Goal: Communication & Community: Ask a question

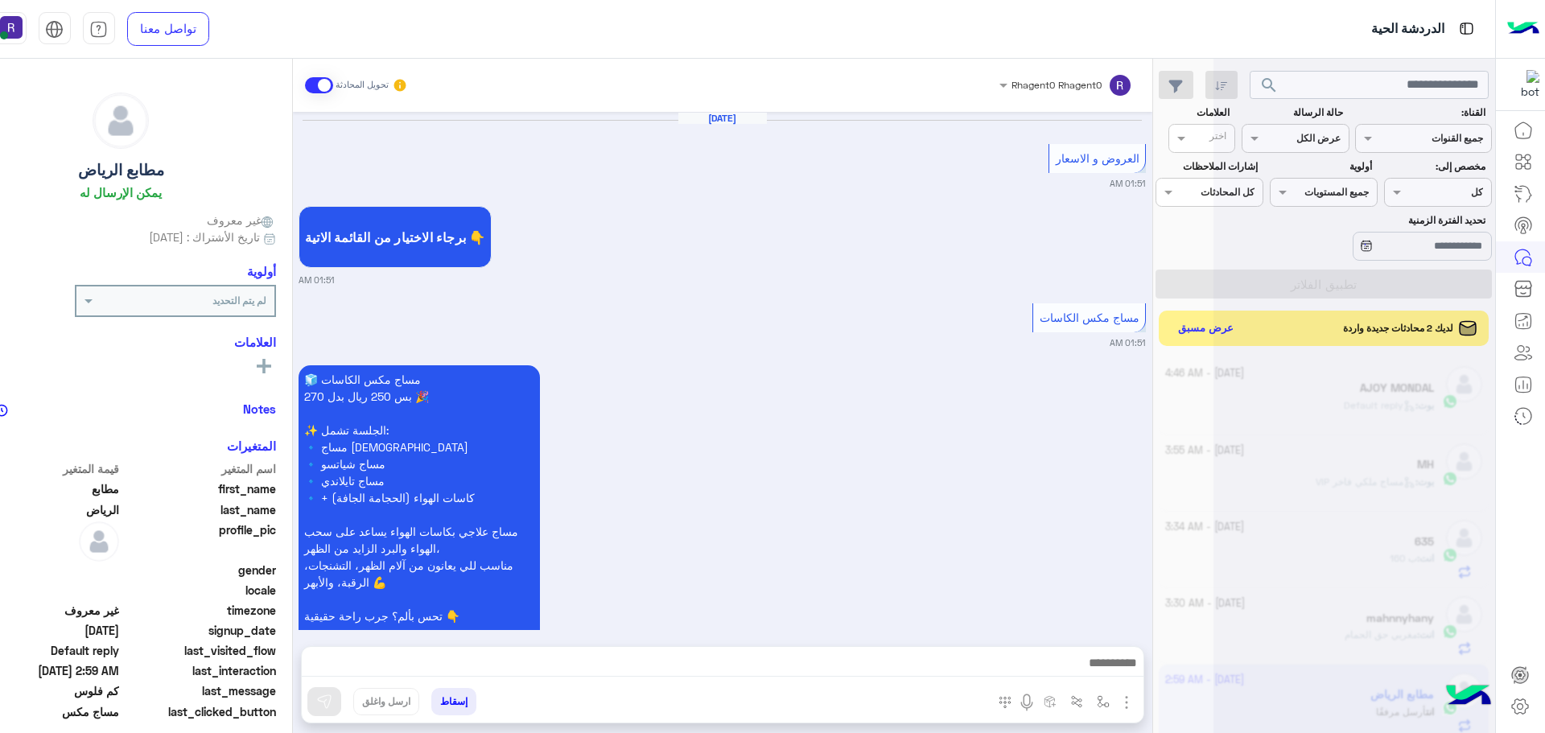
scroll to position [607, 0]
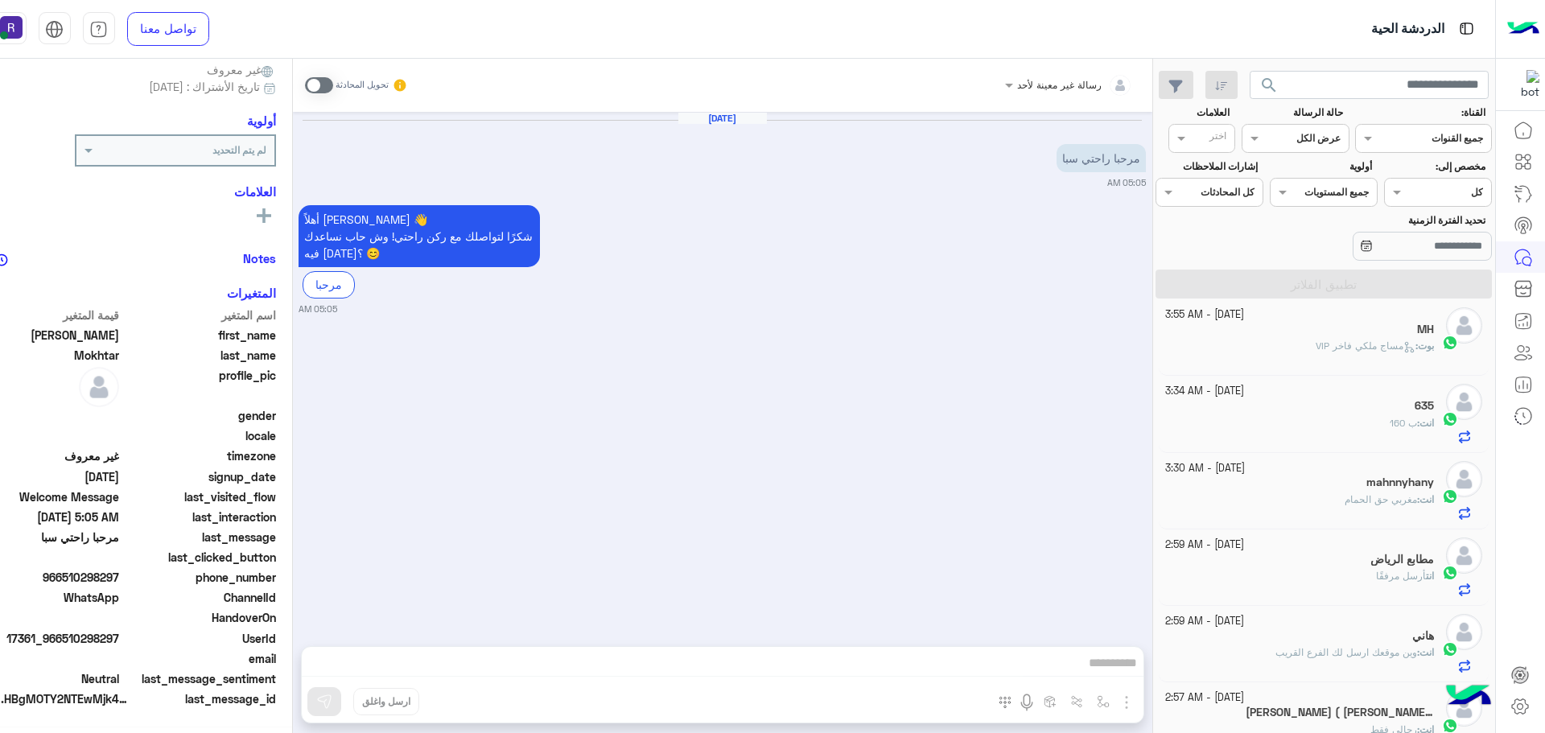
scroll to position [154, 0]
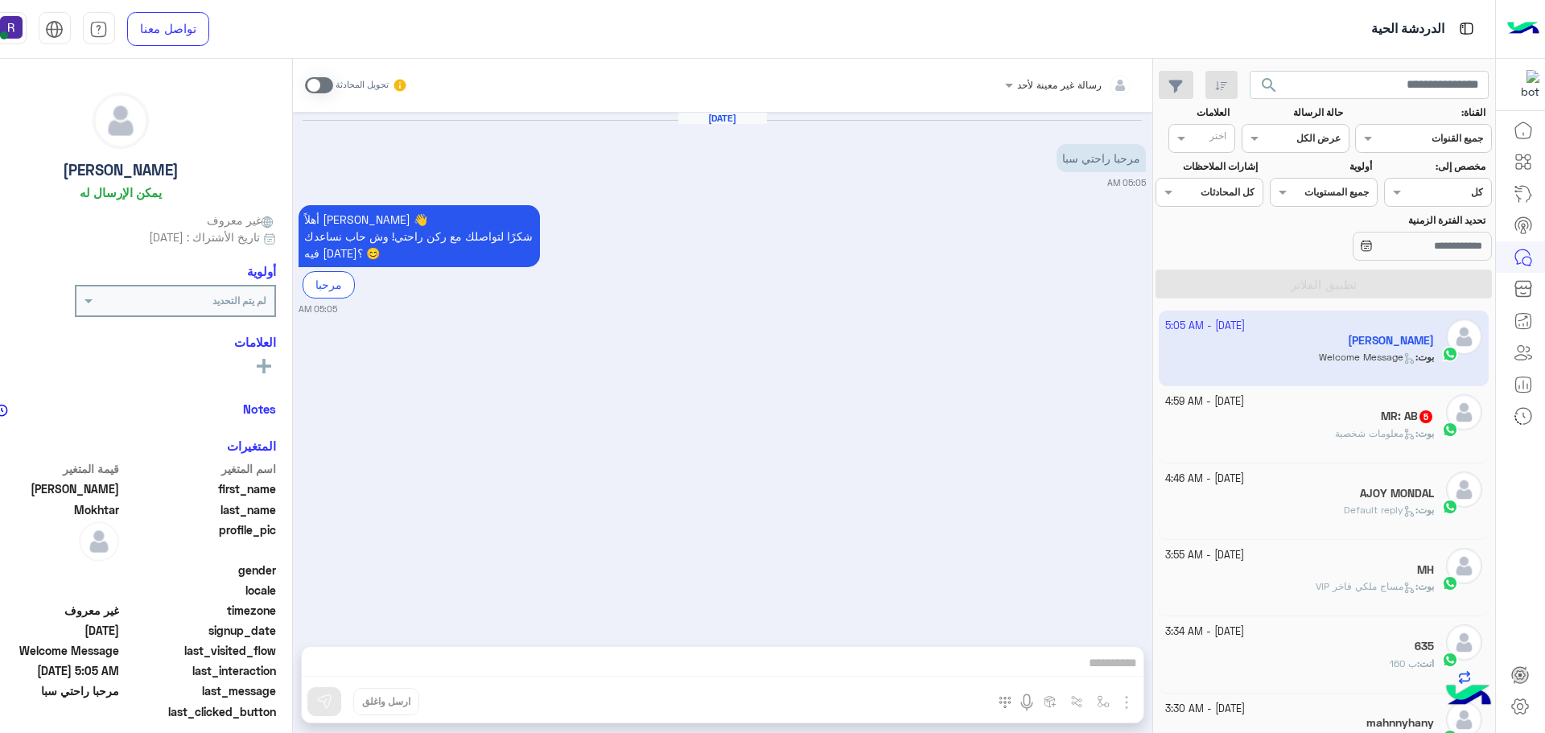
scroll to position [607, 0]
click at [1396, 427] on span "بوت : معلومات شخصية" at bounding box center [1384, 433] width 99 height 12
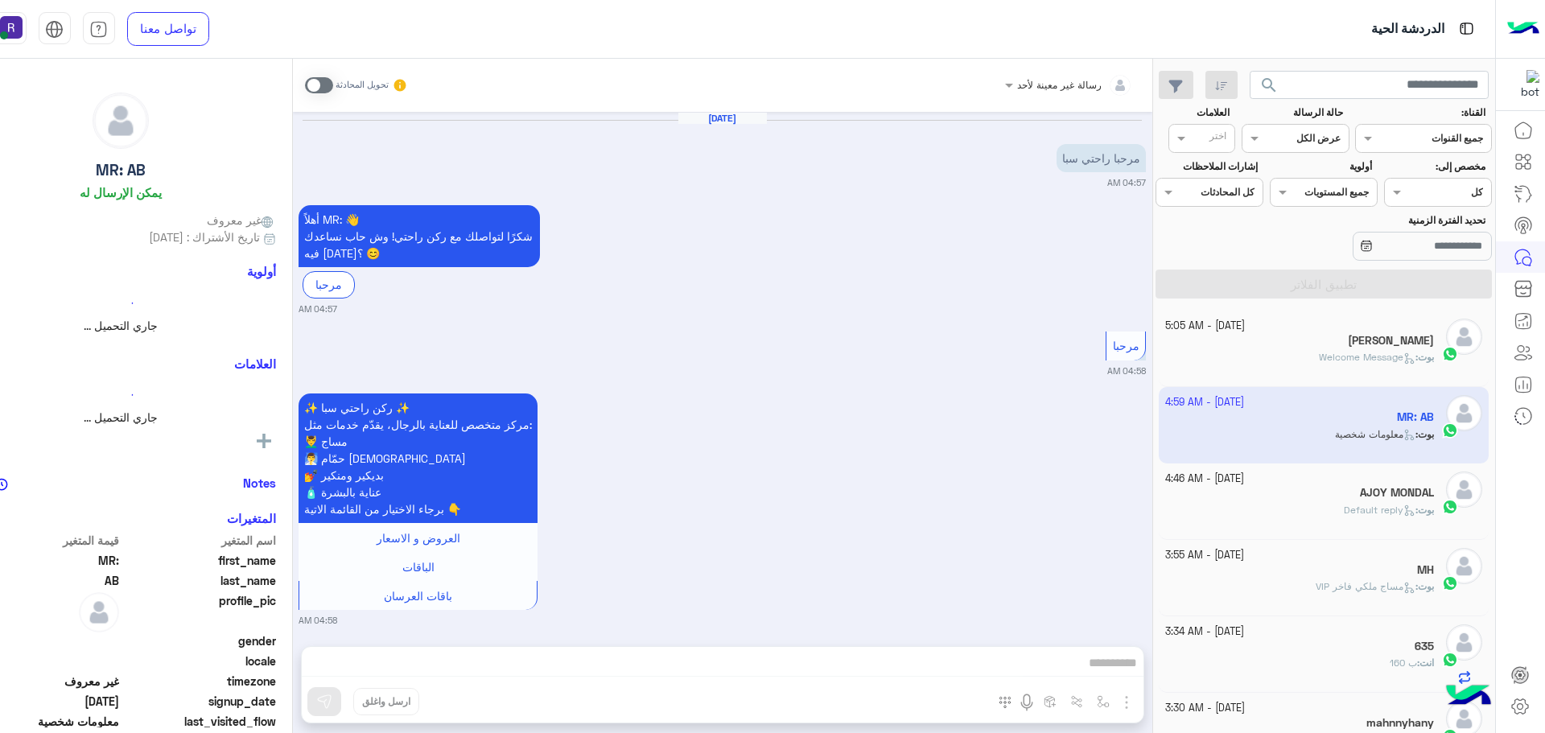
scroll to position [726, 0]
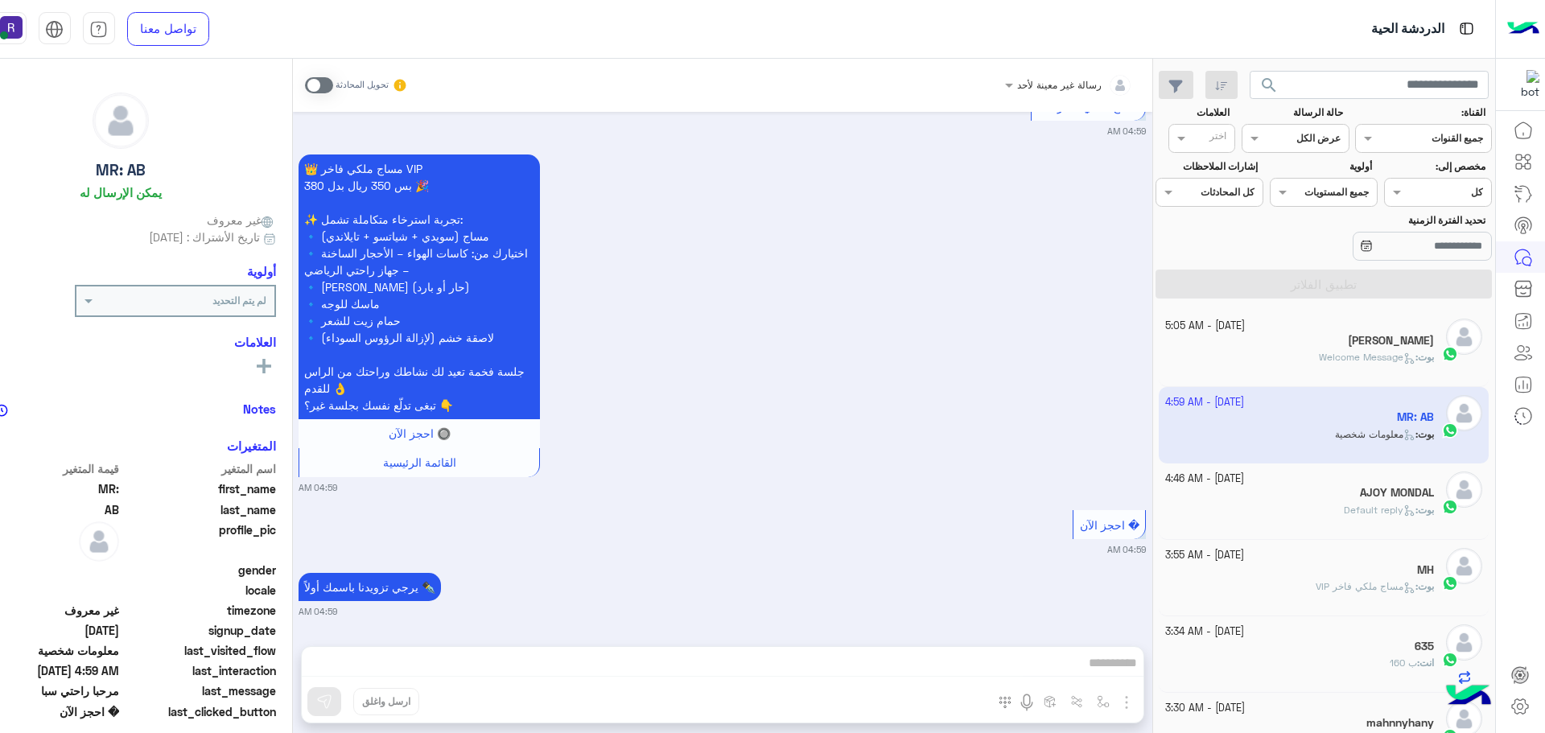
click at [1383, 356] on span "Welcome Message" at bounding box center [1367, 357] width 97 height 12
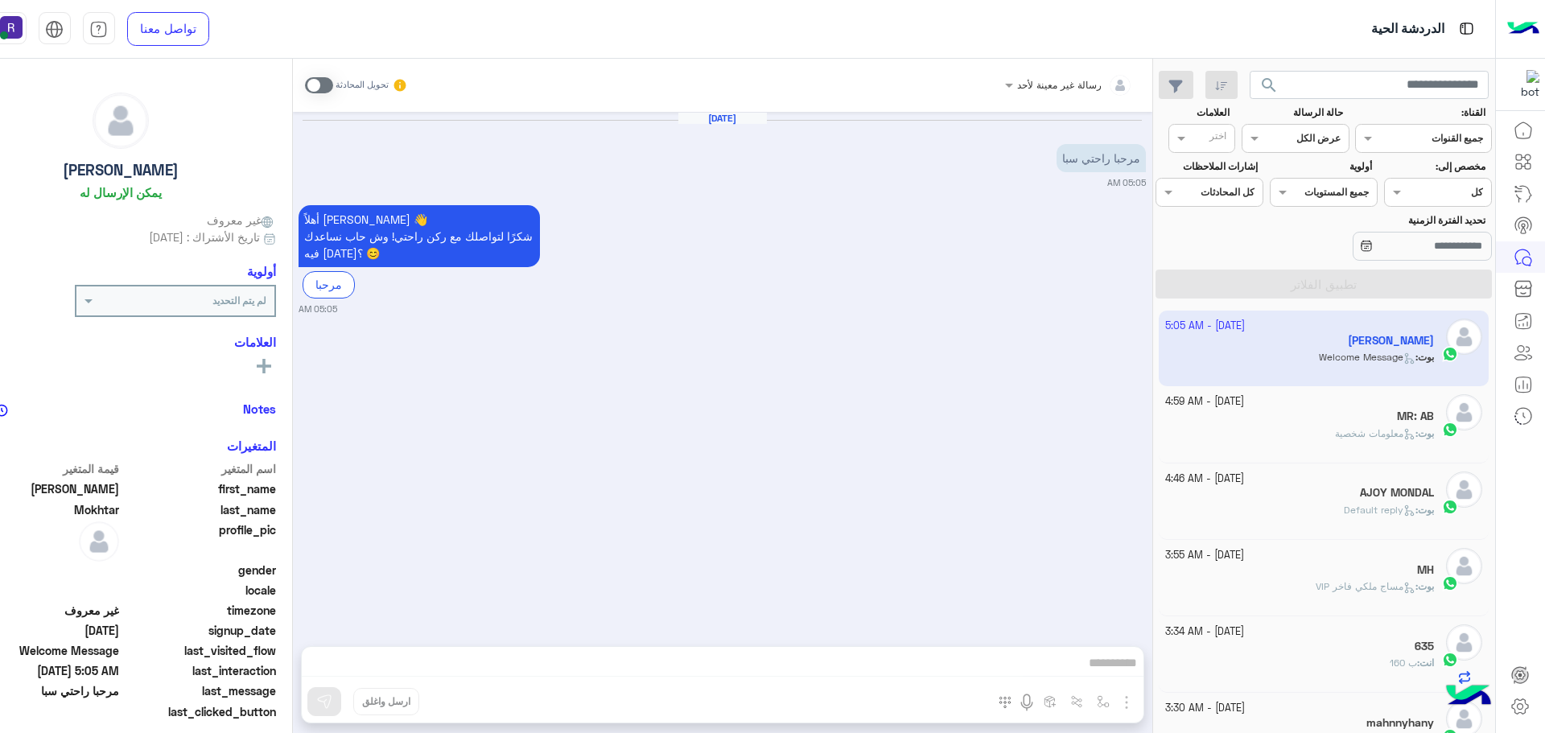
click at [1361, 428] on span "معلومات شخصية" at bounding box center [1375, 433] width 80 height 12
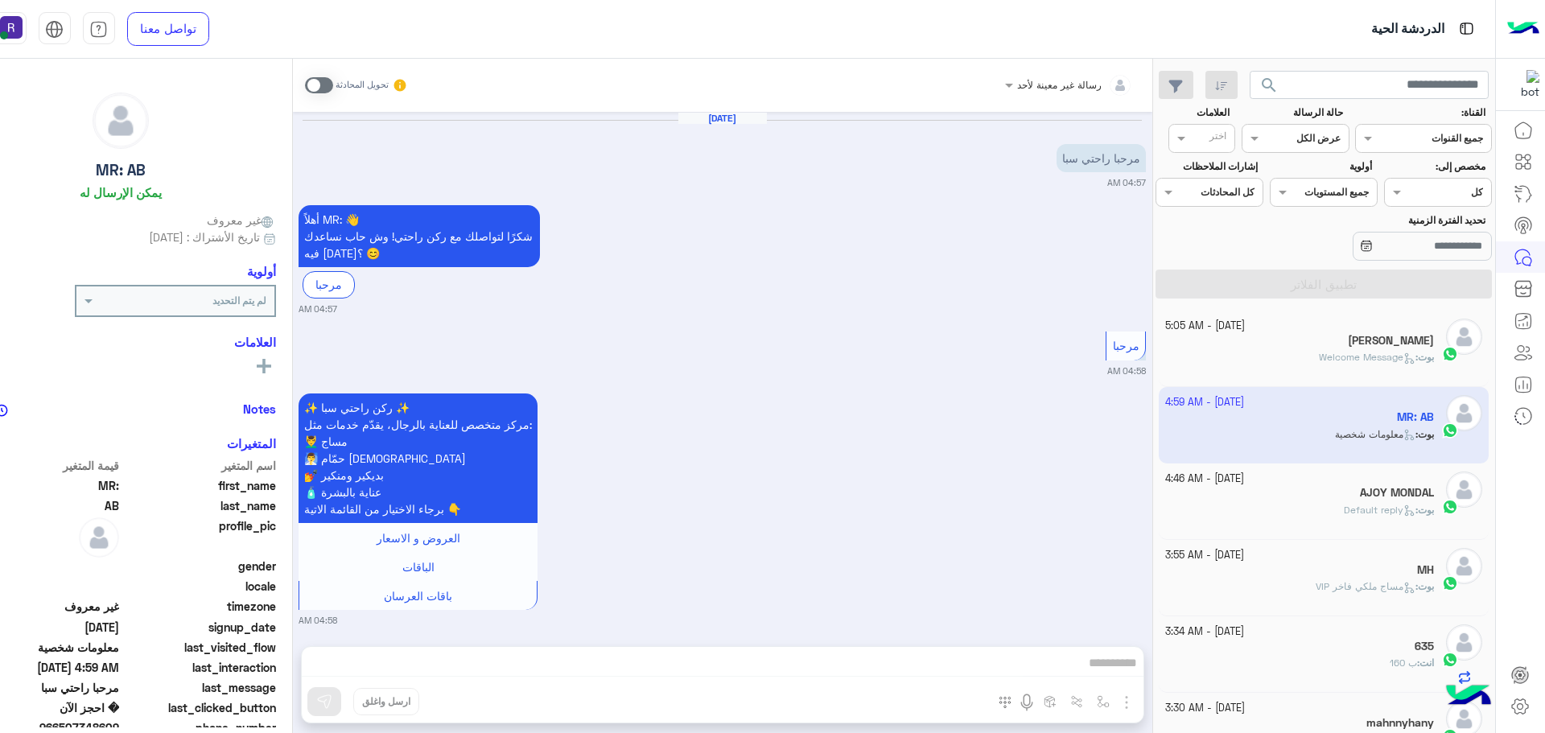
scroll to position [726, 0]
